Goal: Register for event/course

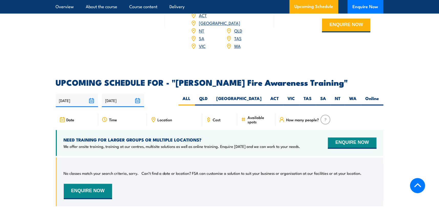
scroll to position [769, 0]
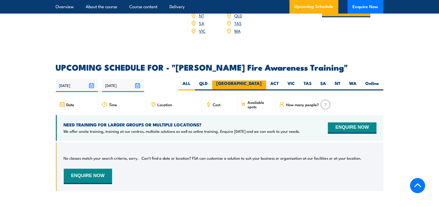
click at [258, 80] on label "[GEOGRAPHIC_DATA]" at bounding box center [239, 85] width 54 height 10
click at [262, 80] on input "[GEOGRAPHIC_DATA]" at bounding box center [263, 81] width 3 height 3
radio input "true"
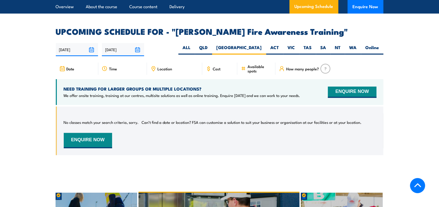
scroll to position [793, 0]
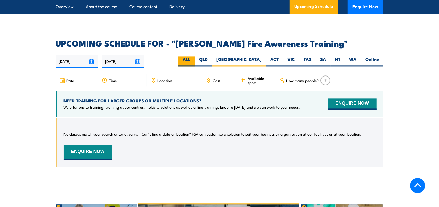
click at [195, 56] on label "ALL" at bounding box center [187, 61] width 17 height 10
click at [194, 56] on input "ALL" at bounding box center [192, 57] width 3 height 3
radio input "true"
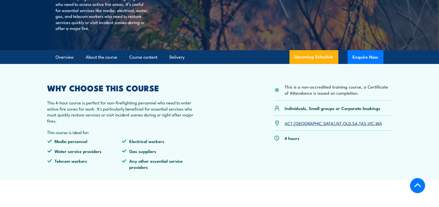
scroll to position [103, 0]
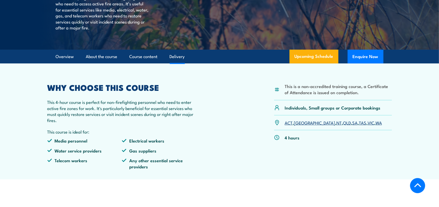
click at [178, 57] on link "Delivery" at bounding box center [177, 57] width 15 height 14
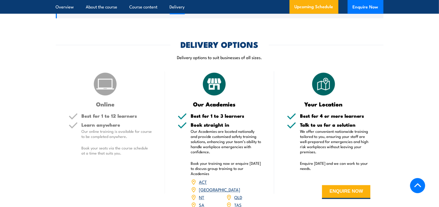
scroll to position [589, 0]
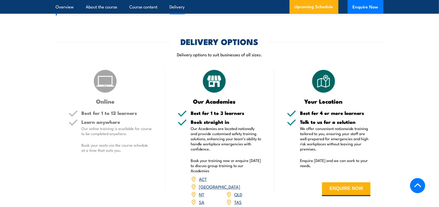
click at [108, 78] on img at bounding box center [106, 82] width 26 height 26
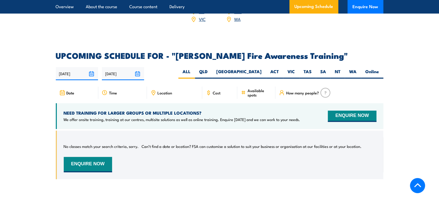
scroll to position [794, 0]
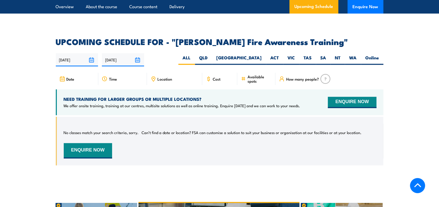
click at [308, 77] on span "How many people?" at bounding box center [303, 79] width 33 height 4
